Goal: Complete application form

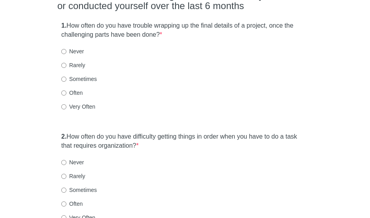
scroll to position [90, 0]
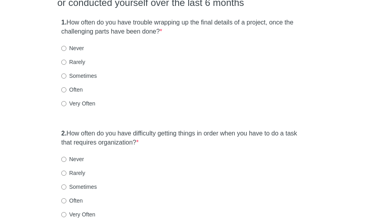
drag, startPoint x: 0, startPoint y: 0, endPoint x: 369, endPoint y: 46, distance: 371.6
click at [369, 46] on html "[MEDICAL_DATA] Self-Report Scale Choose one of the following that describes how…" at bounding box center [185, 19] width 370 height 218
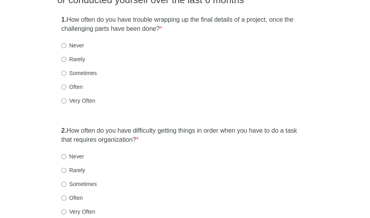
click at [75, 86] on label "Often" at bounding box center [71, 87] width 21 height 8
click at [66, 86] on input "Often" at bounding box center [63, 86] width 5 height 5
radio input "true"
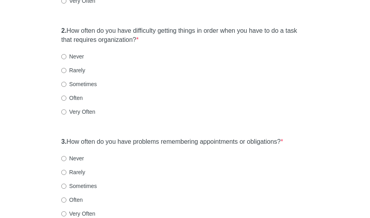
scroll to position [202, 0]
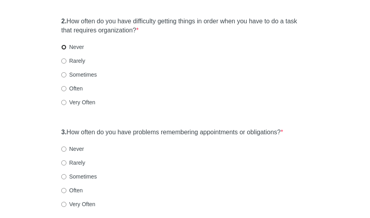
click at [62, 45] on input "Never" at bounding box center [63, 47] width 5 height 5
radio input "true"
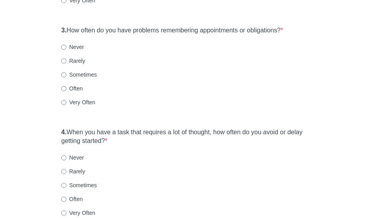
scroll to position [312, 0]
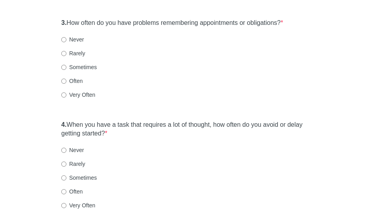
click at [75, 41] on label "Never" at bounding box center [72, 40] width 23 height 8
click at [66, 41] on input "Never" at bounding box center [63, 39] width 5 height 5
radio input "true"
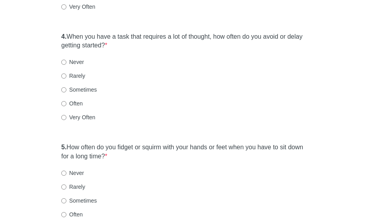
scroll to position [407, 0]
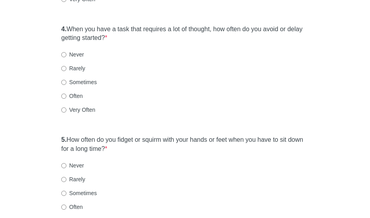
click at [66, 97] on label "Often" at bounding box center [71, 96] width 21 height 8
click at [66, 97] on input "Often" at bounding box center [63, 96] width 5 height 5
radio input "true"
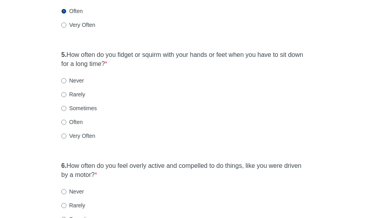
scroll to position [494, 0]
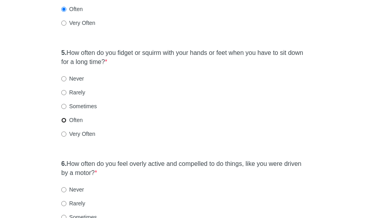
click at [66, 119] on input "Often" at bounding box center [63, 120] width 5 height 5
radio input "true"
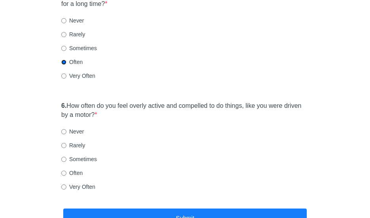
scroll to position [557, 0]
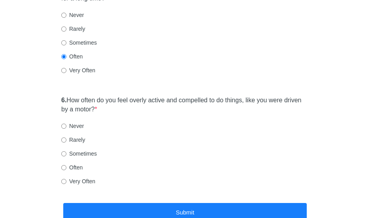
click at [71, 166] on label "Often" at bounding box center [71, 167] width 21 height 8
click at [66, 166] on input "Often" at bounding box center [63, 167] width 5 height 5
radio input "true"
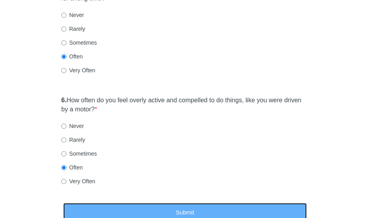
click at [113, 208] on button "Submit" at bounding box center [184, 212] width 243 height 19
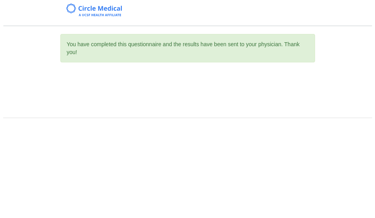
scroll to position [0, 0]
